Goal: Check status: Check status

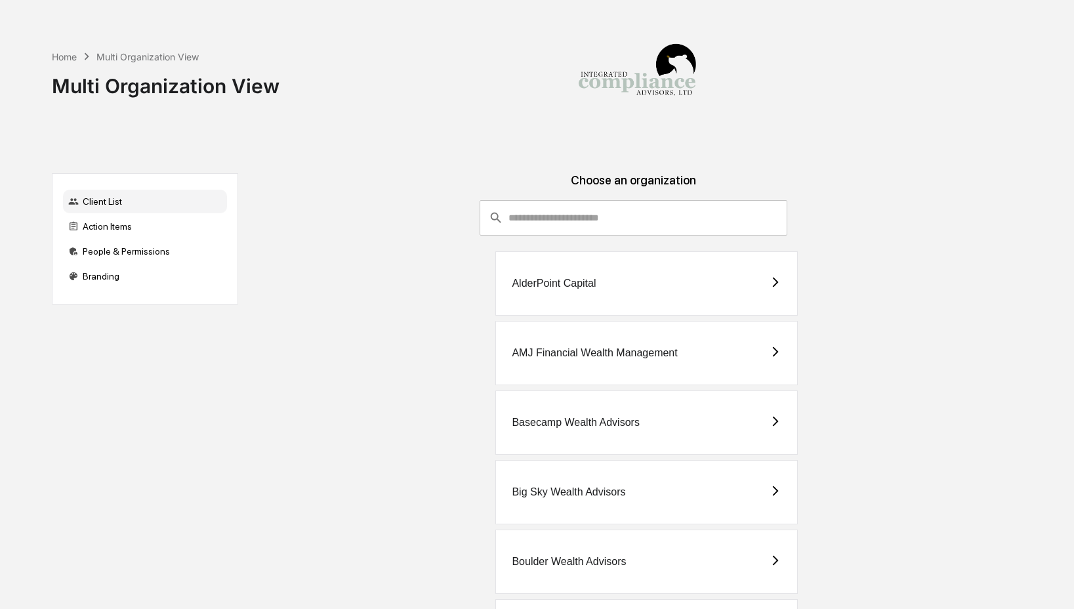
click at [93, 144] on div "Home Multi Organization View Multi Organization View" at bounding box center [535, 76] width 967 height 152
click at [185, 222] on div "Action Items" at bounding box center [145, 227] width 164 height 24
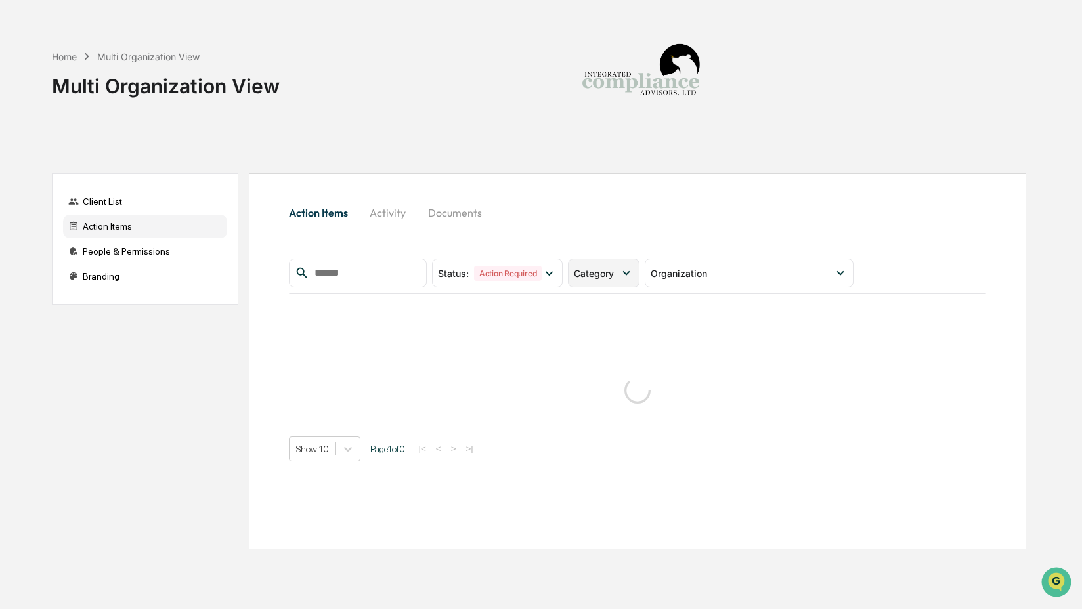
click at [614, 276] on span "Category" at bounding box center [594, 273] width 40 height 11
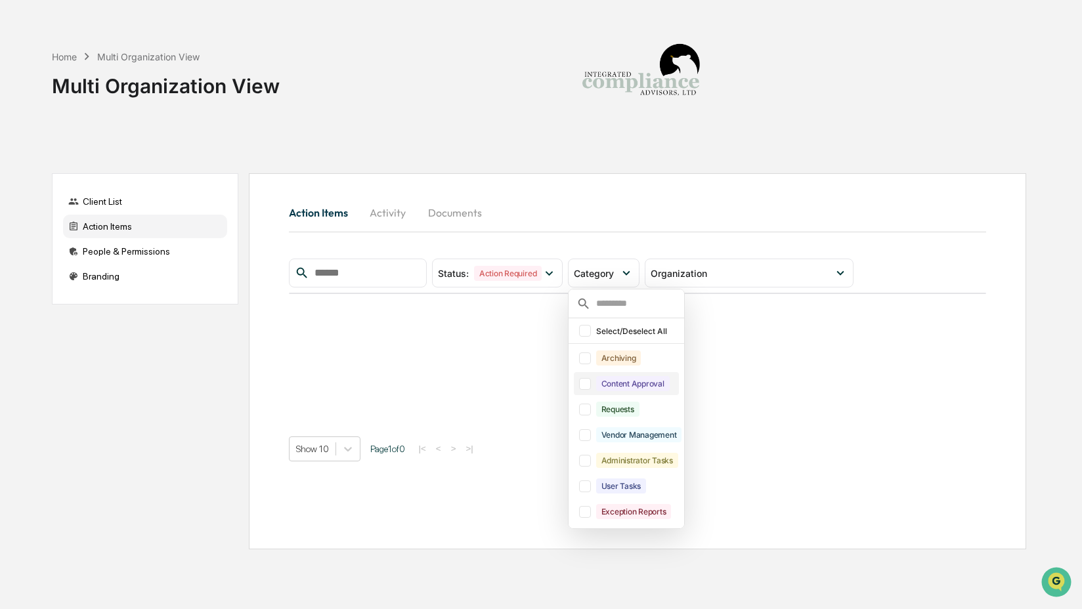
click at [636, 386] on div "Content Approval" at bounding box center [633, 383] width 74 height 15
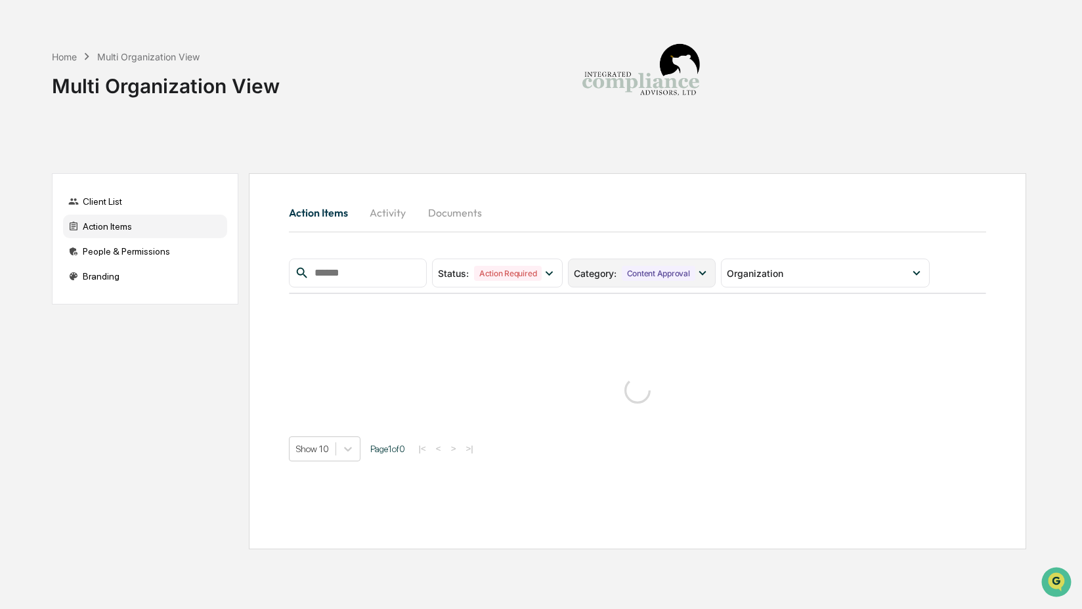
click at [666, 272] on div "Content Approval" at bounding box center [659, 273] width 74 height 15
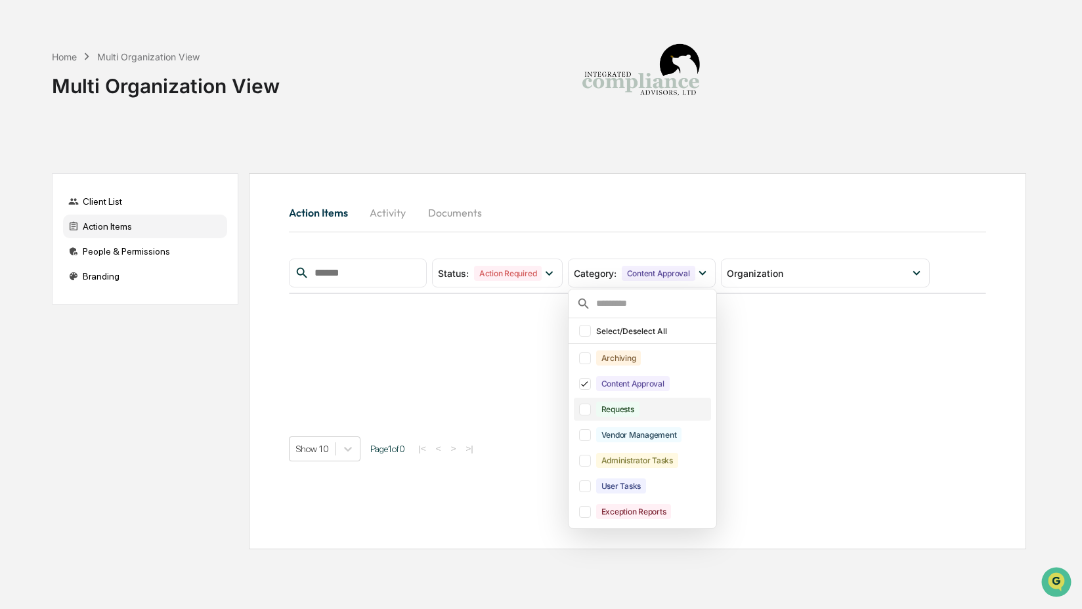
click at [639, 408] on div "Requests" at bounding box center [617, 409] width 43 height 15
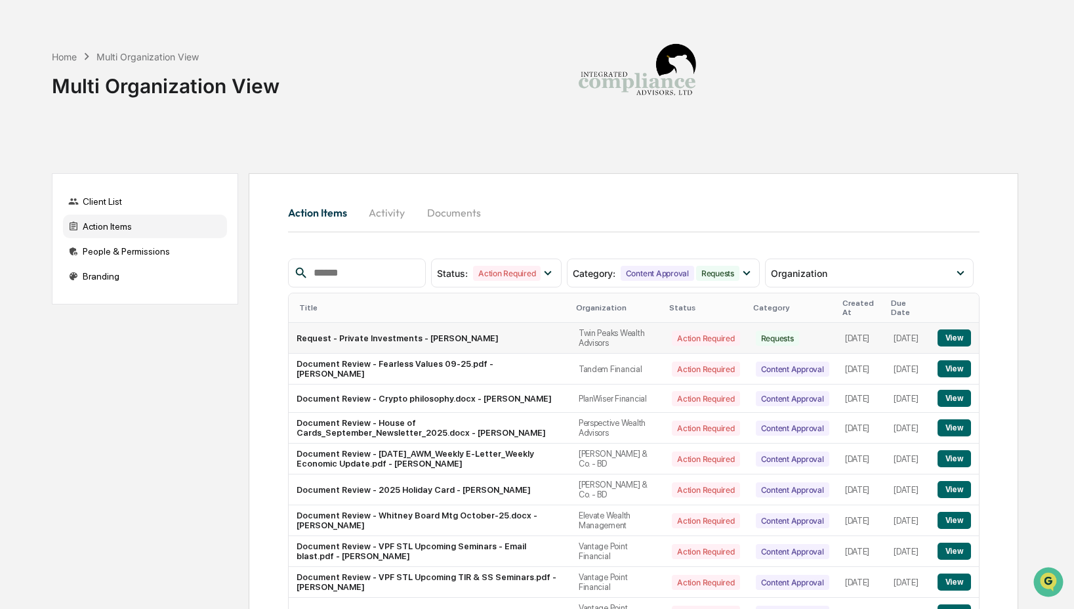
click at [952, 339] on button "View" at bounding box center [954, 337] width 33 height 17
